Goal: Task Accomplishment & Management: Use online tool/utility

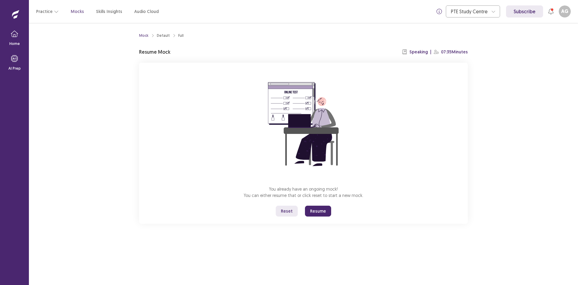
click at [314, 212] on button "Resume" at bounding box center [318, 210] width 26 height 11
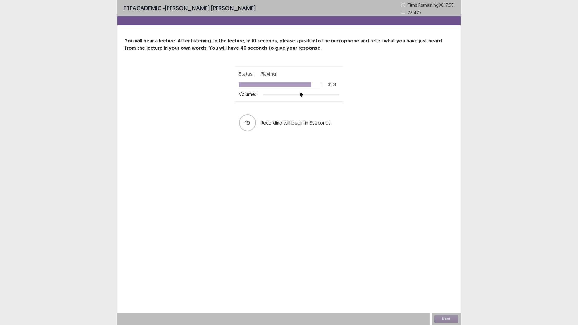
click at [329, 11] on div "PTE academic - Ashma Gautam Baniya Time Remaining 00 : 17 : 55 23 of 27" at bounding box center [288, 8] width 343 height 16
click at [311, 14] on div "PTE academic - Ashma Gautam Baniya Time Remaining 00 : 17 : 54 23 of 27" at bounding box center [288, 8] width 343 height 16
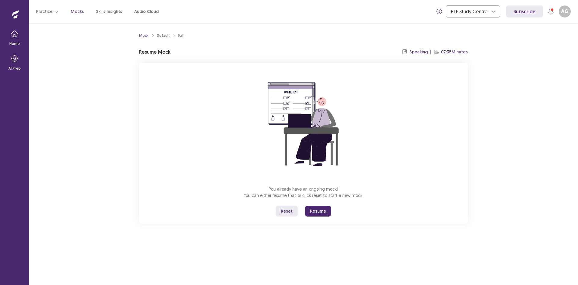
click at [290, 211] on button "Reset" at bounding box center [287, 210] width 22 height 11
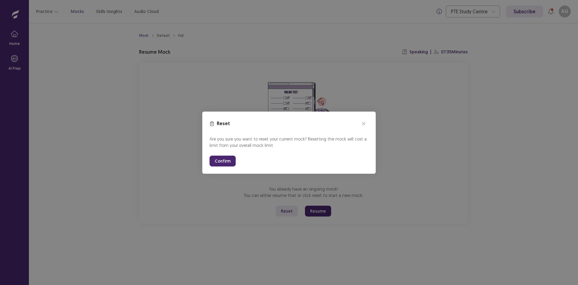
click at [224, 159] on button "Confirm" at bounding box center [223, 160] width 26 height 11
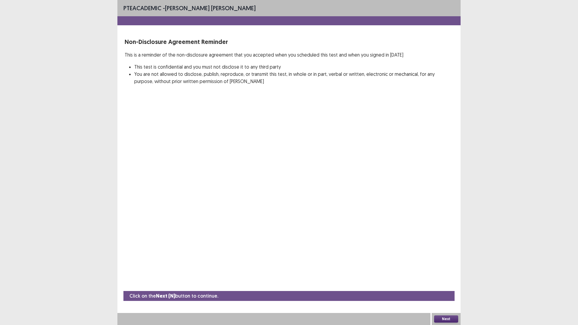
click at [440, 284] on button "Next" at bounding box center [446, 319] width 24 height 7
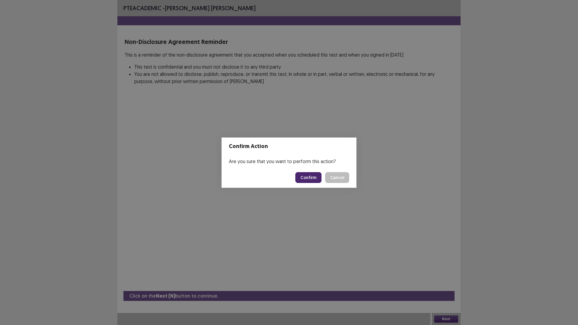
click at [316, 181] on button "Confirm" at bounding box center [308, 177] width 26 height 11
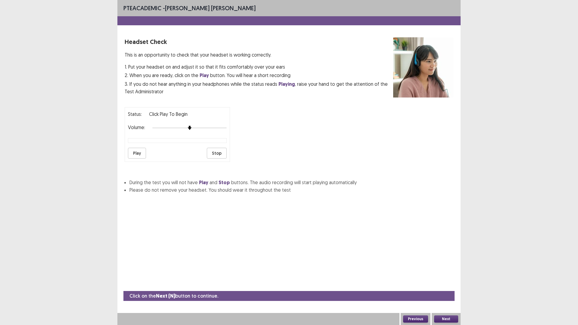
click at [138, 152] on button "Play" at bounding box center [137, 153] width 18 height 11
click at [213, 151] on button "Stop" at bounding box center [217, 153] width 20 height 11
click at [442, 284] on button "Next" at bounding box center [446, 319] width 24 height 7
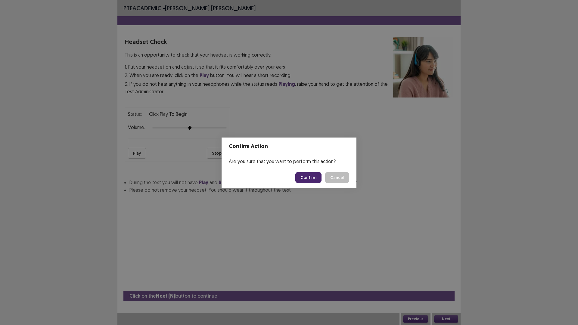
click at [301, 175] on button "Confirm" at bounding box center [308, 177] width 26 height 11
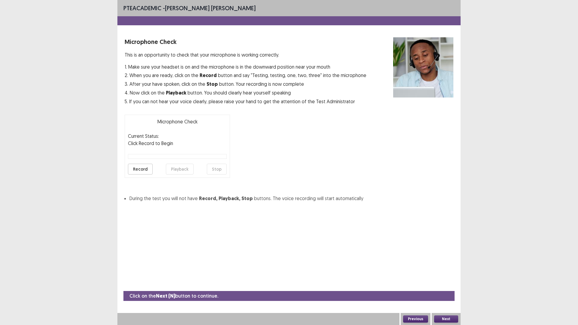
click at [452, 284] on button "Next" at bounding box center [446, 319] width 24 height 7
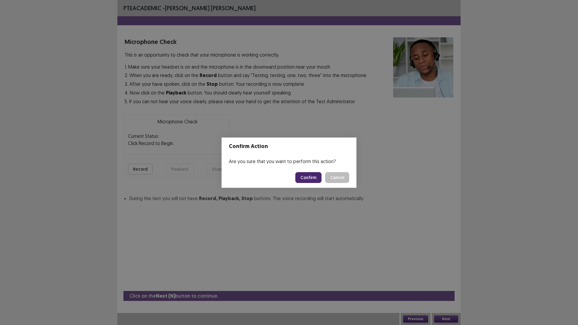
click at [310, 178] on button "Confirm" at bounding box center [308, 177] width 26 height 11
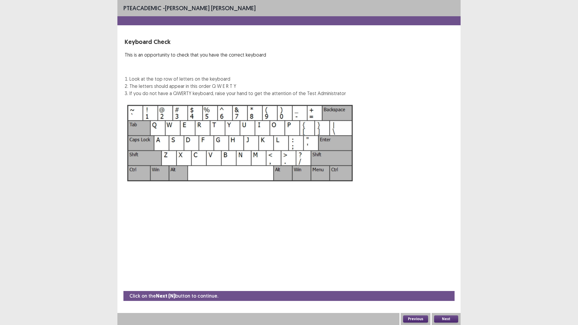
click at [448, 284] on button "Next" at bounding box center [446, 319] width 24 height 7
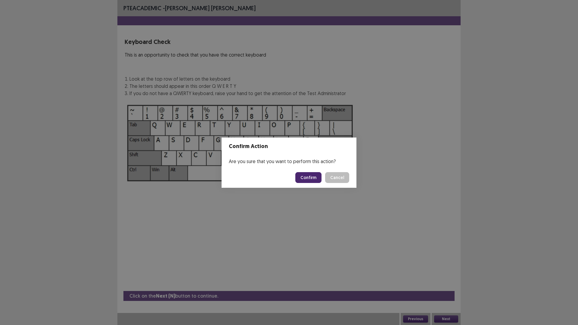
click at [307, 176] on button "Confirm" at bounding box center [308, 177] width 26 height 11
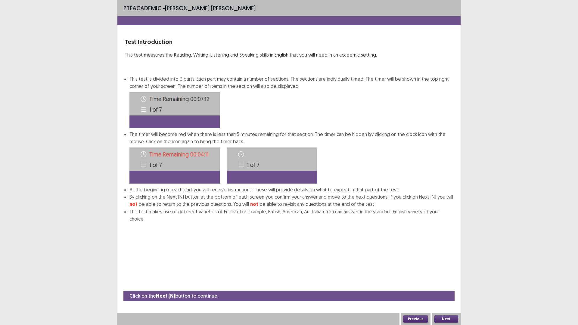
click at [445, 284] on button "Next" at bounding box center [446, 319] width 24 height 7
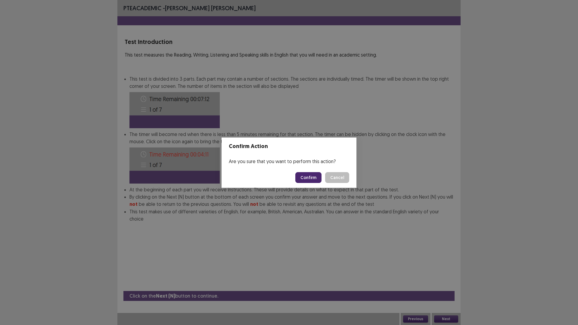
click at [310, 176] on button "Confirm" at bounding box center [308, 177] width 26 height 11
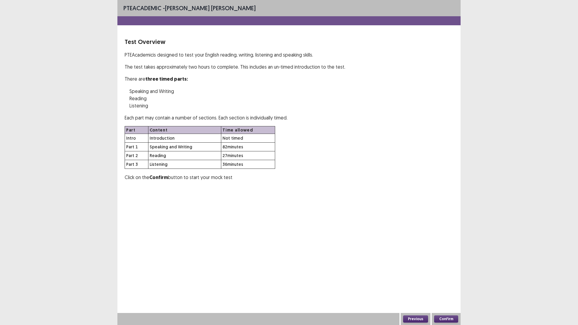
click at [445, 284] on button "Confirm" at bounding box center [446, 319] width 24 height 7
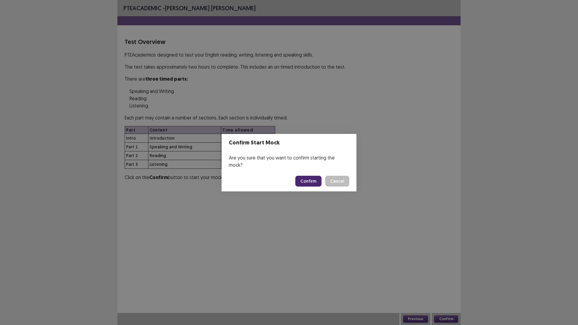
click at [302, 176] on button "Confirm" at bounding box center [308, 181] width 26 height 11
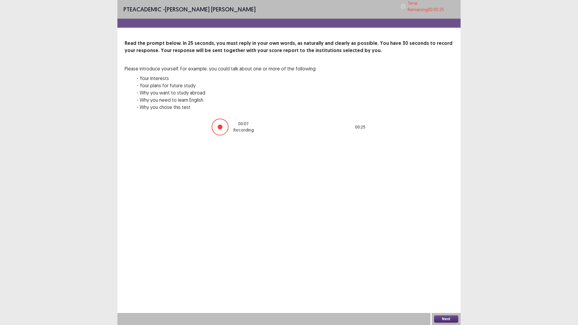
click at [451, 284] on div "Next" at bounding box center [446, 319] width 29 height 12
click at [451, 284] on button "Next" at bounding box center [446, 319] width 24 height 7
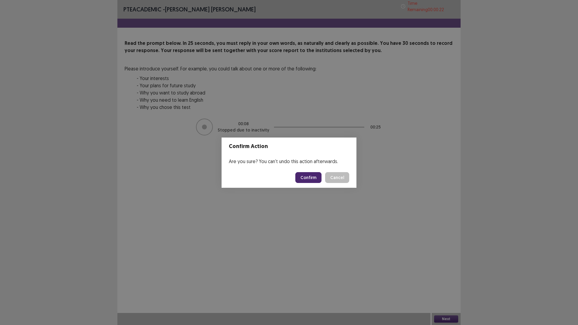
click at [304, 179] on button "Confirm" at bounding box center [308, 177] width 26 height 11
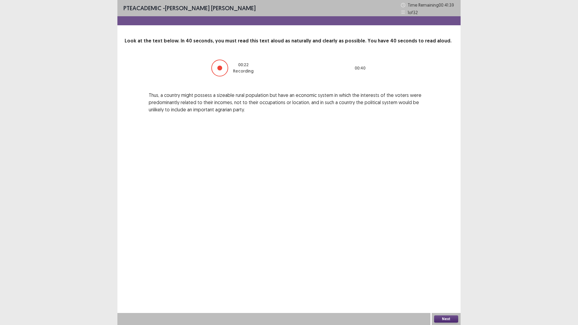
click at [445, 284] on button "Next" at bounding box center [446, 319] width 24 height 7
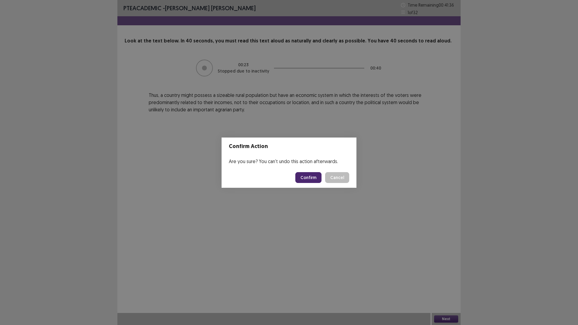
click at [308, 175] on button "Confirm" at bounding box center [308, 177] width 26 height 11
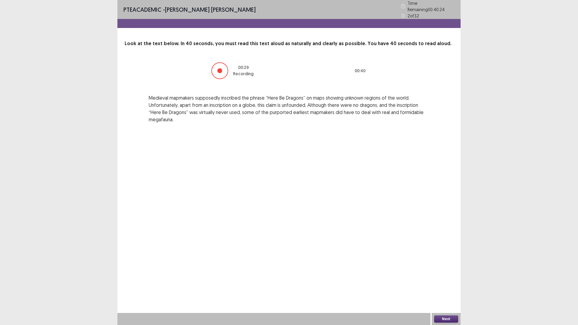
click at [455, 284] on button "Next" at bounding box center [446, 319] width 24 height 7
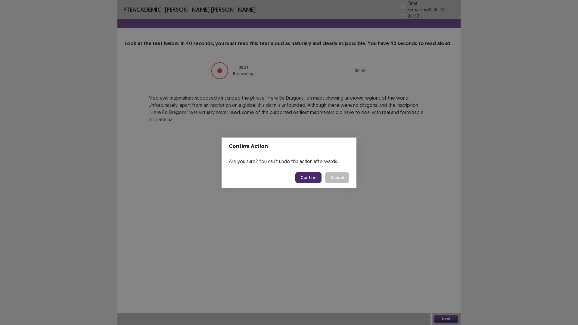
click at [307, 175] on button "Confirm" at bounding box center [308, 177] width 26 height 11
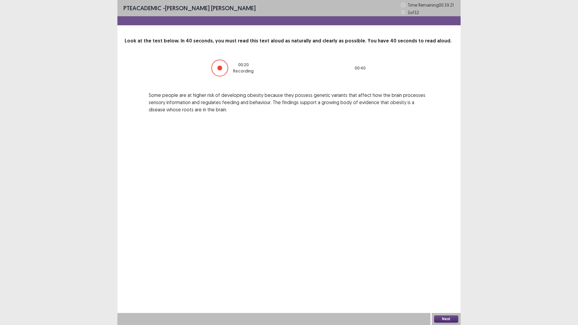
click at [455, 284] on button "Next" at bounding box center [446, 319] width 24 height 7
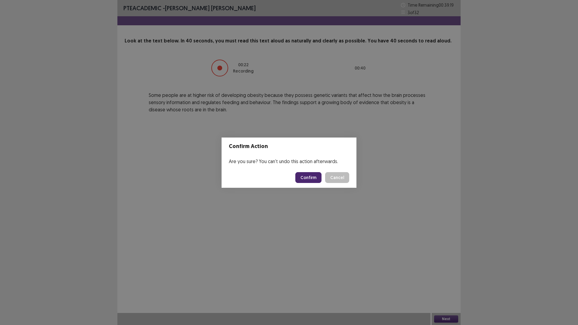
click at [308, 176] on button "Confirm" at bounding box center [308, 177] width 26 height 11
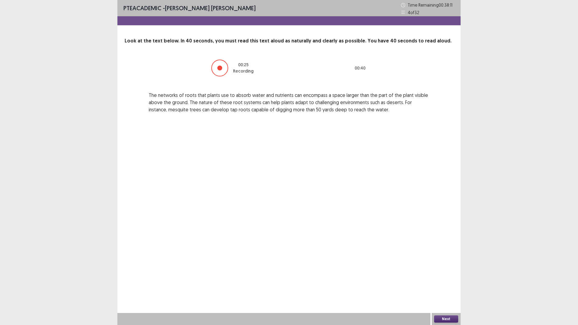
click at [448, 284] on button "Next" at bounding box center [446, 319] width 24 height 7
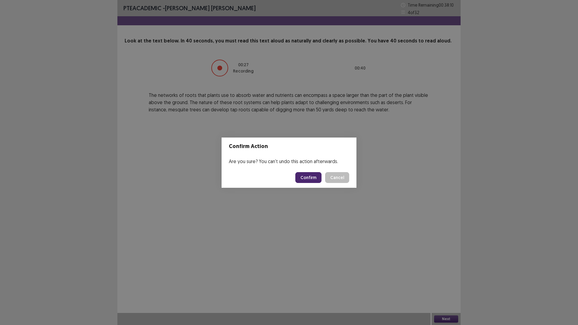
click at [307, 175] on button "Confirm" at bounding box center [308, 177] width 26 height 11
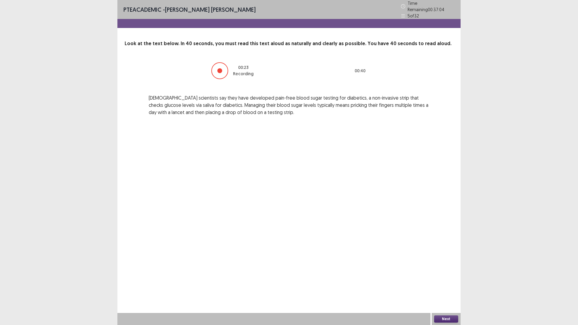
click at [445, 284] on button "Next" at bounding box center [446, 319] width 24 height 7
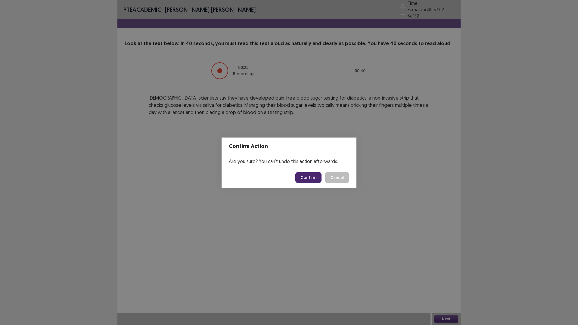
click at [307, 178] on button "Confirm" at bounding box center [308, 177] width 26 height 11
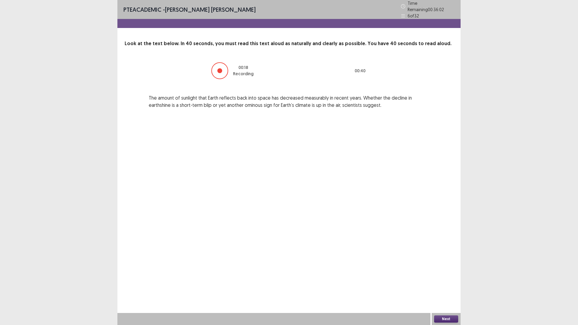
click at [455, 284] on button "Next" at bounding box center [446, 319] width 24 height 7
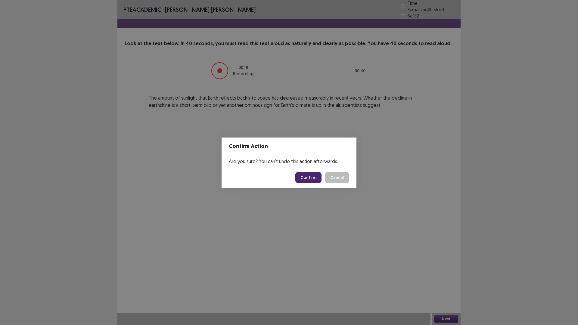
click at [310, 174] on button "Confirm" at bounding box center [308, 177] width 26 height 11
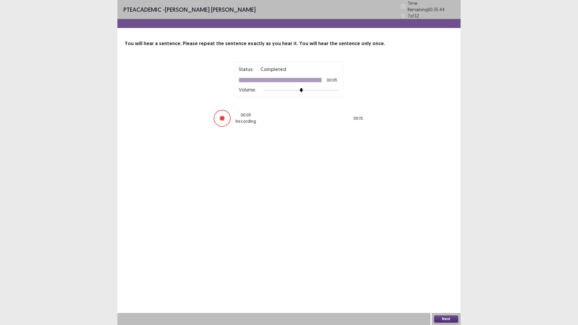
click at [455, 284] on button "Next" at bounding box center [446, 319] width 24 height 7
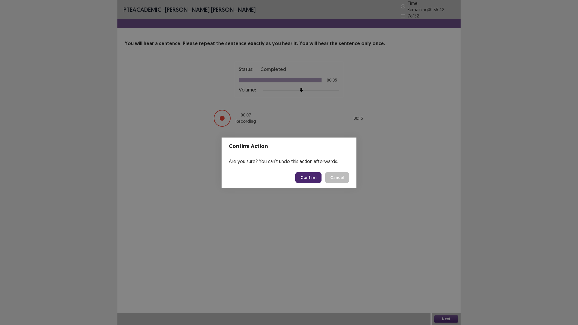
click at [303, 180] on button "Confirm" at bounding box center [308, 177] width 26 height 11
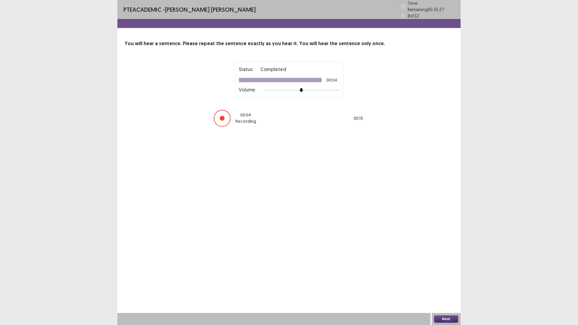
click at [443, 284] on button "Next" at bounding box center [446, 319] width 24 height 7
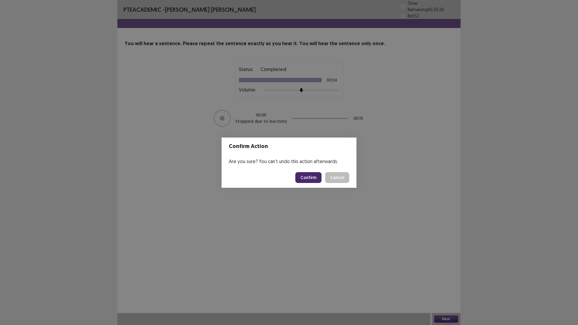
click at [307, 178] on button "Confirm" at bounding box center [308, 177] width 26 height 11
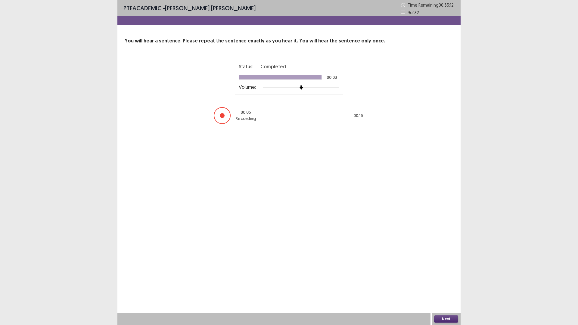
click at [440, 284] on button "Next" at bounding box center [446, 319] width 24 height 7
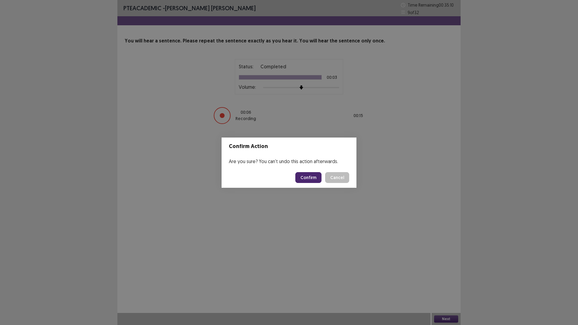
click at [314, 176] on button "Confirm" at bounding box center [308, 177] width 26 height 11
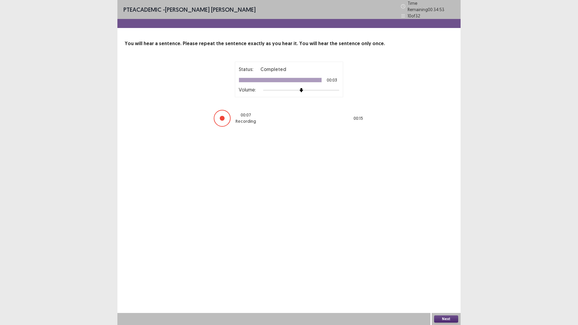
click at [450, 284] on button "Next" at bounding box center [446, 319] width 24 height 7
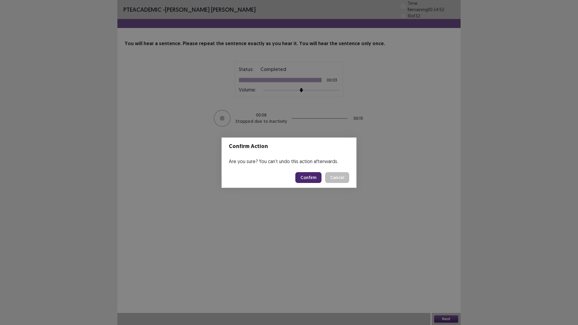
click at [305, 178] on button "Confirm" at bounding box center [308, 177] width 26 height 11
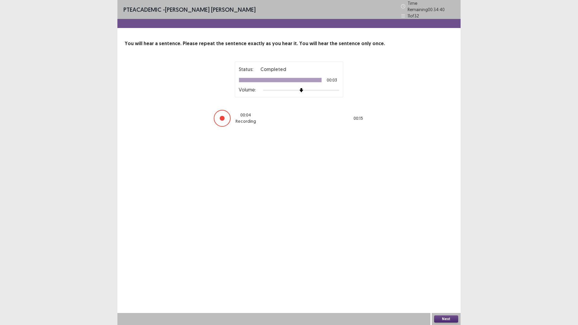
click at [448, 284] on button "Next" at bounding box center [446, 319] width 24 height 7
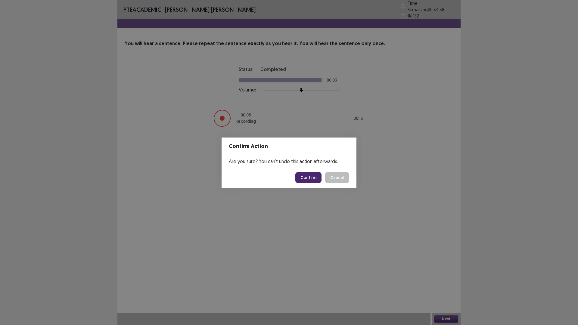
click at [309, 178] on button "Confirm" at bounding box center [308, 177] width 26 height 11
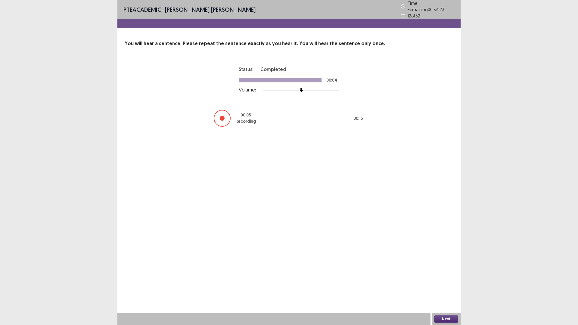
click at [453, 284] on button "Next" at bounding box center [446, 319] width 24 height 7
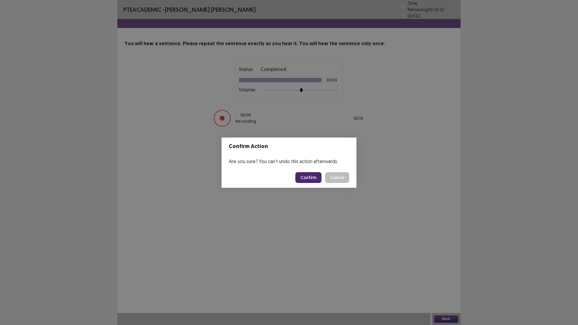
click at [304, 180] on button "Confirm" at bounding box center [308, 177] width 26 height 11
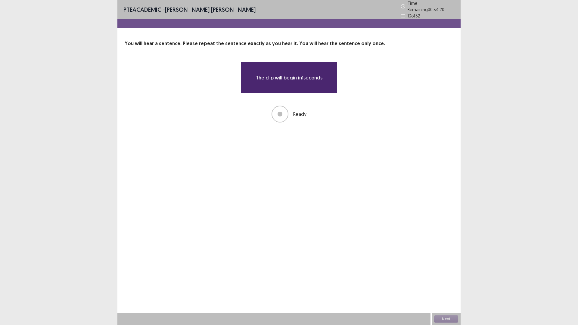
click at [290, 23] on div at bounding box center [288, 23] width 343 height 9
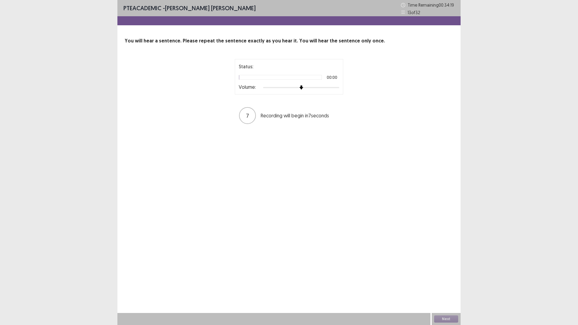
click at [292, 16] on div at bounding box center [288, 20] width 343 height 9
click at [292, 9] on div "PTE academic - [PERSON_NAME] [PERSON_NAME] Time Remaining 00 : 34 : 10 13 of 32" at bounding box center [288, 8] width 343 height 16
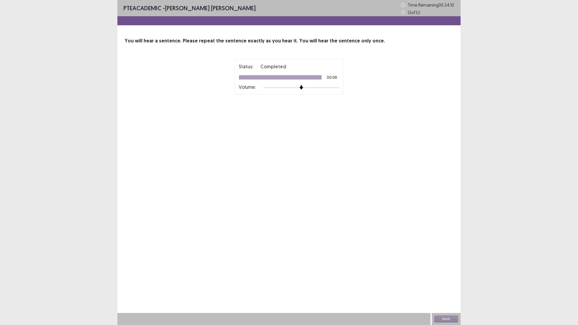
click at [290, 9] on div "PTE academic - [PERSON_NAME] [PERSON_NAME] Time Remaining 00 : 34 : 10 13 of 32" at bounding box center [288, 8] width 343 height 16
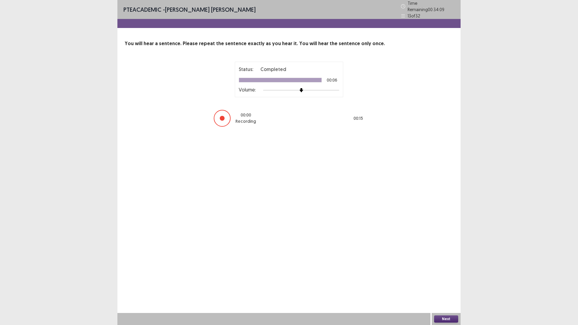
click at [287, 11] on div "PTE academic - [PERSON_NAME] [PERSON_NAME] Time Remaining 00 : 34 : 09 13 of 32" at bounding box center [288, 9] width 343 height 19
click at [11, 23] on div "PTE academic - [PERSON_NAME] [PERSON_NAME] Time Remaining 00 : 34 : 08 13 of 32…" at bounding box center [289, 162] width 578 height 325
click at [286, 16] on div "PTE academic - [PERSON_NAME] [PERSON_NAME] Time Remaining 00 : 34 : 07 13 of 32" at bounding box center [288, 9] width 343 height 19
click at [64, 42] on div "PTE academic - [PERSON_NAME] [PERSON_NAME] Time Remaining 00 : 34 : 05 13 of 32…" at bounding box center [289, 162] width 578 height 325
click at [287, 19] on div at bounding box center [288, 23] width 343 height 9
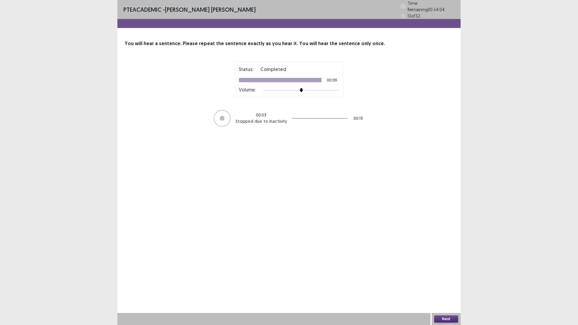
click at [287, 19] on div at bounding box center [288, 23] width 343 height 9
